Goal: Transaction & Acquisition: Obtain resource

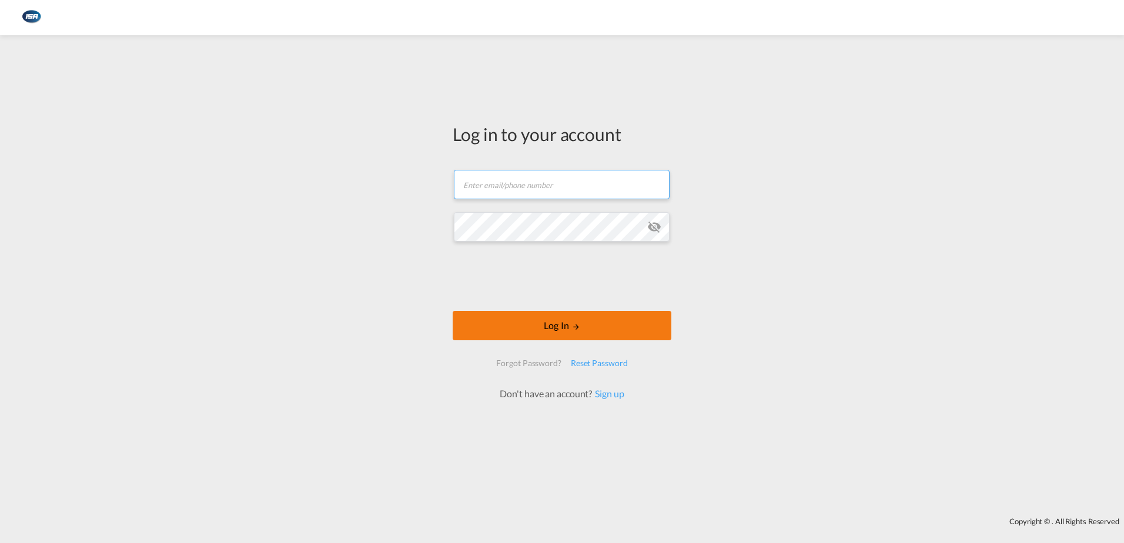
type input "[EMAIL_ADDRESS][DOMAIN_NAME]"
click at [562, 317] on button "Log In" at bounding box center [562, 325] width 219 height 29
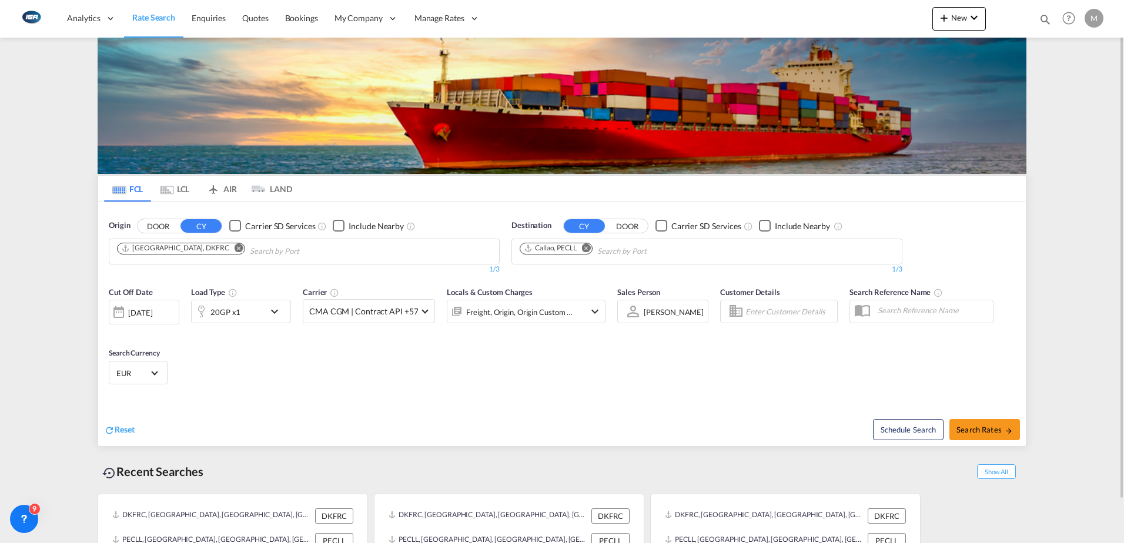
click at [235, 248] on md-icon "Remove" at bounding box center [239, 247] width 9 height 9
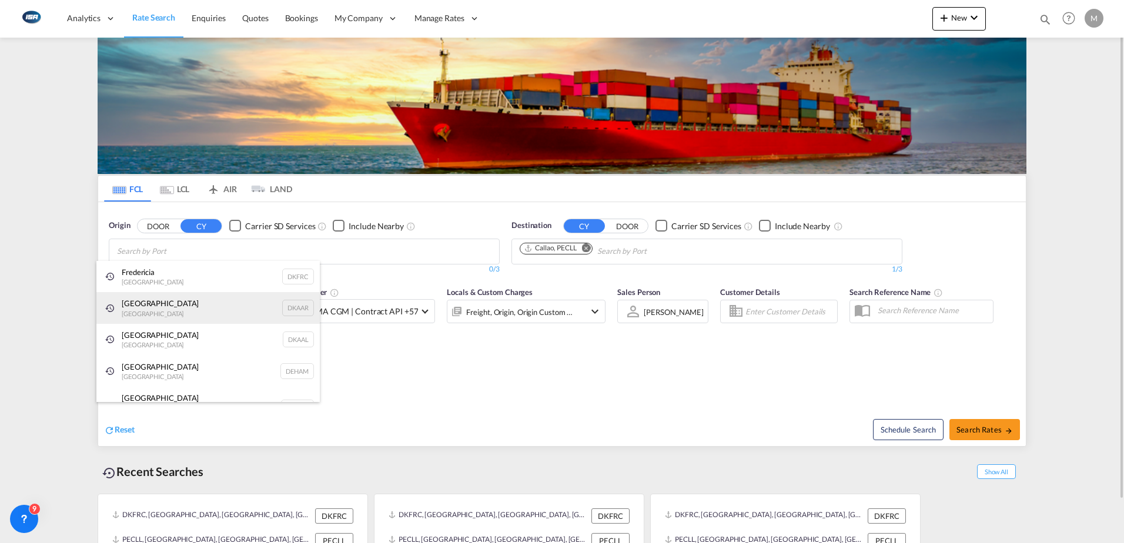
click at [141, 309] on div "Aarhus [GEOGRAPHIC_DATA] DKAAR" at bounding box center [207, 308] width 223 height 32
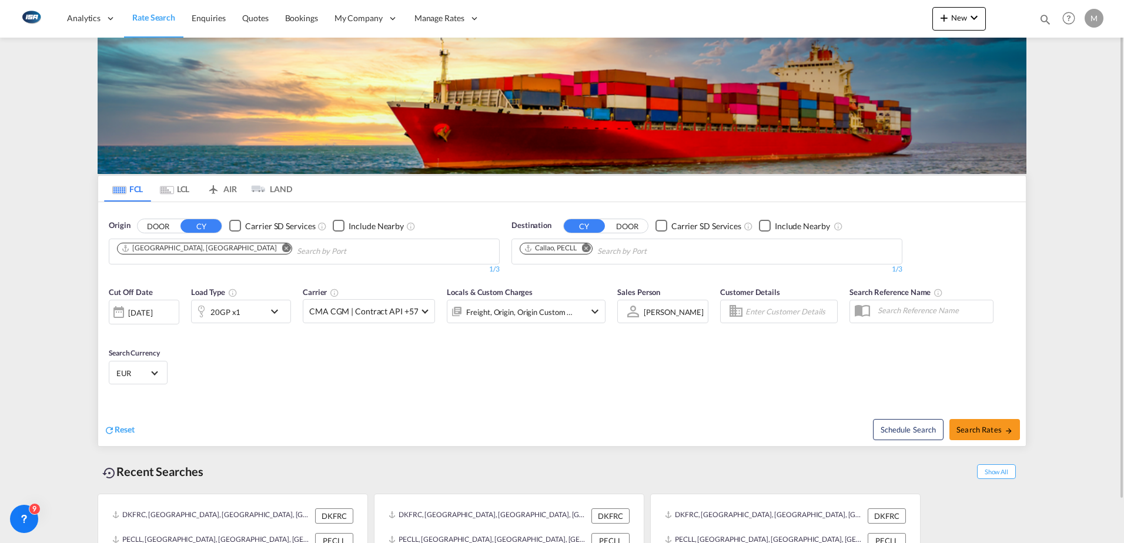
click at [589, 249] on md-icon "Remove" at bounding box center [586, 247] width 9 height 9
type input "[GEOGRAPHIC_DATA]"
click at [569, 279] on div "Singapore [GEOGRAPHIC_DATA] [GEOGRAPHIC_DATA]" at bounding box center [610, 278] width 223 height 35
click at [244, 315] on div "20GP x1" at bounding box center [228, 312] width 73 height 24
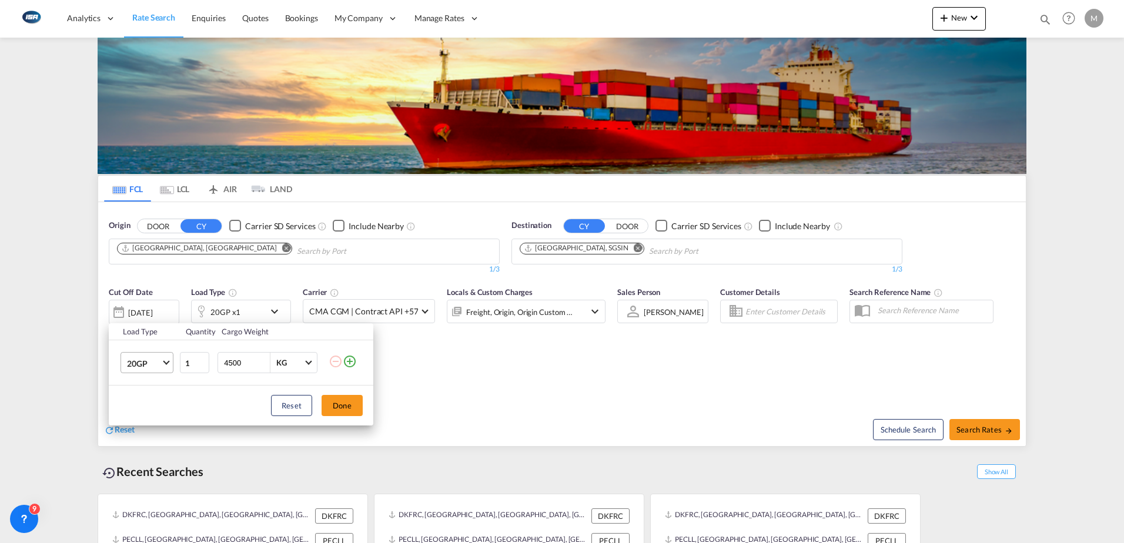
click at [138, 366] on span "20GP" at bounding box center [144, 364] width 34 height 12
click at [144, 422] on div "40HC" at bounding box center [138, 420] width 22 height 12
click at [355, 407] on button "Done" at bounding box center [342, 405] width 41 height 21
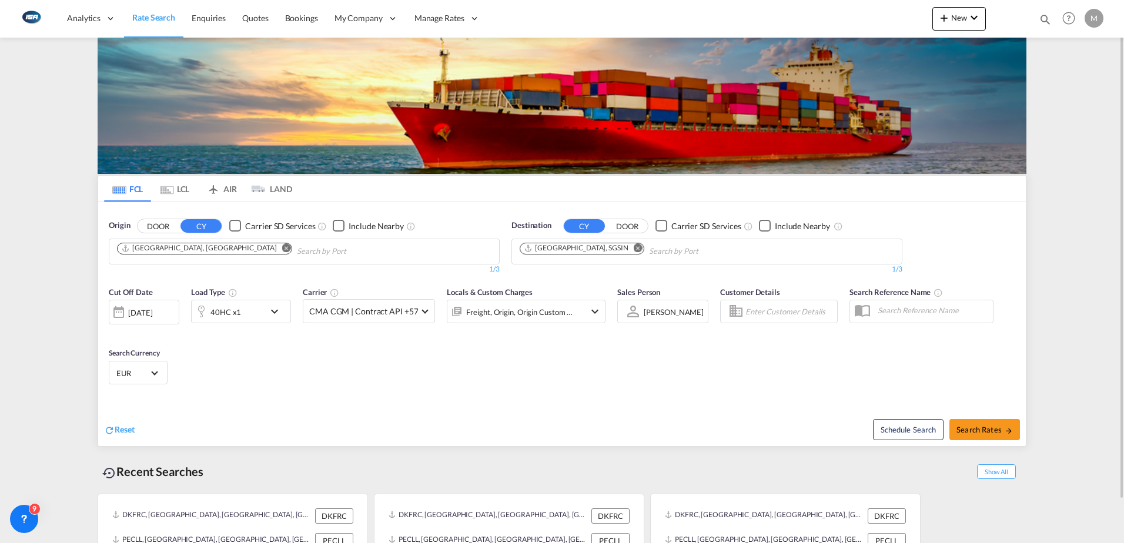
click at [138, 369] on span "EUR" at bounding box center [132, 373] width 33 height 11
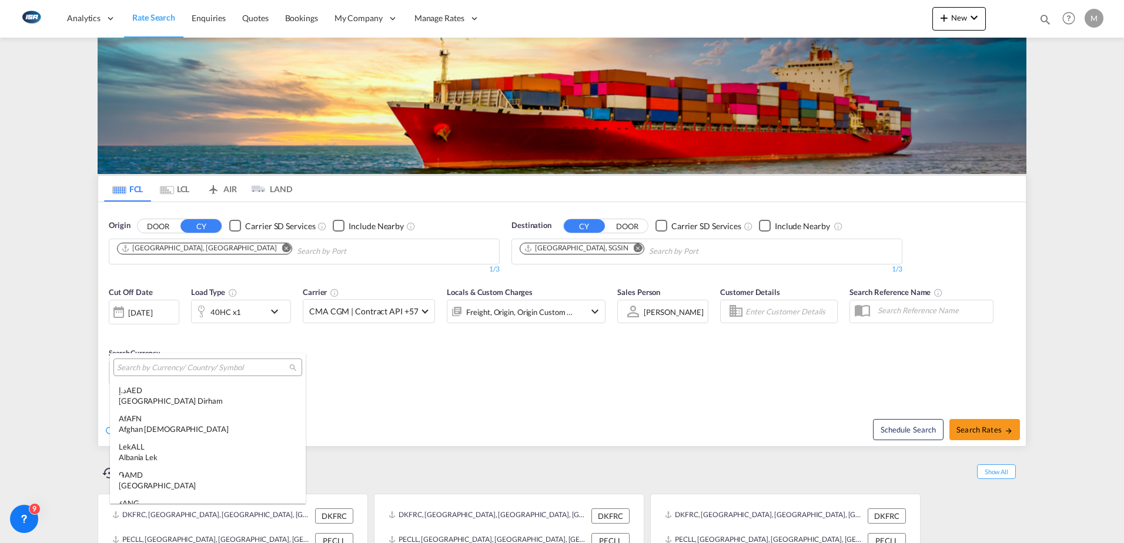
scroll to position [1181, 0]
click at [143, 373] on div at bounding box center [207, 368] width 189 height 18
click at [212, 368] on input "search" at bounding box center [203, 368] width 172 height 11
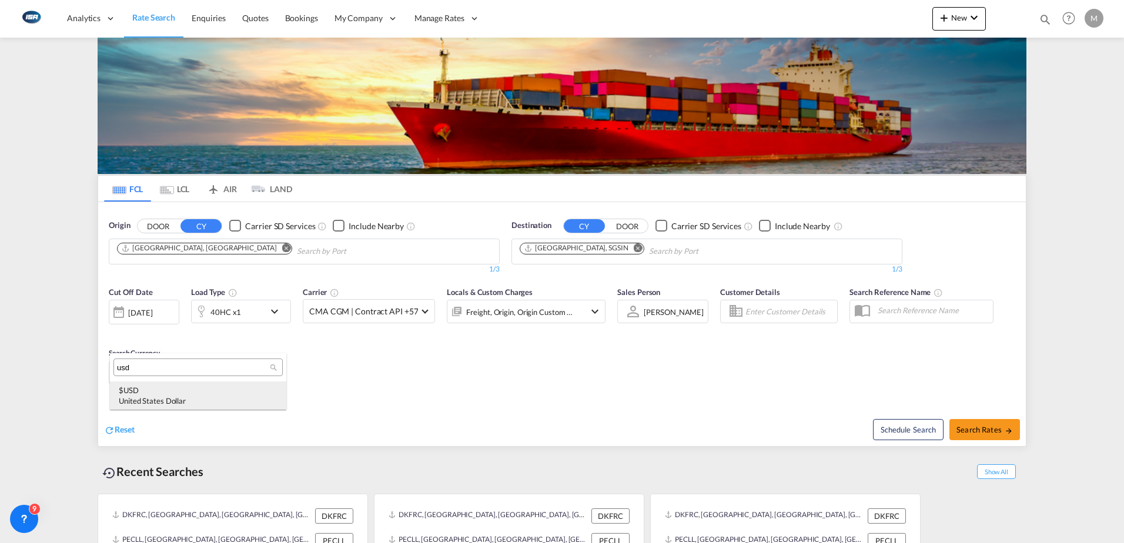
type input "usd"
click at [158, 388] on div "$ USD United States Dollar" at bounding box center [198, 395] width 159 height 21
click at [987, 424] on button "Search Rates" at bounding box center [985, 429] width 71 height 21
type input "DKAAR to SGSIN / [DATE]"
